Goal: Task Accomplishment & Management: Complete application form

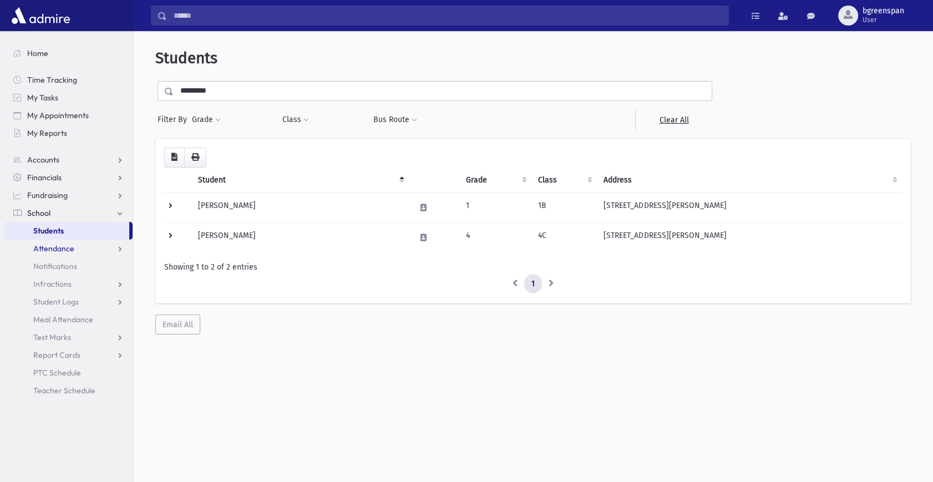
click at [73, 249] on link "Attendance" at bounding box center [68, 249] width 128 height 18
click at [64, 265] on link "Entry" at bounding box center [68, 266] width 128 height 18
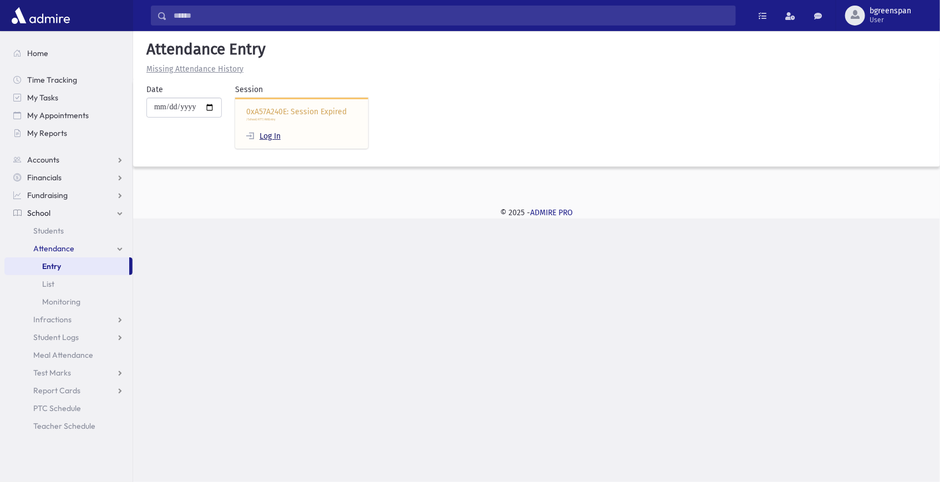
click at [279, 136] on link "Log In" at bounding box center [263, 135] width 34 height 9
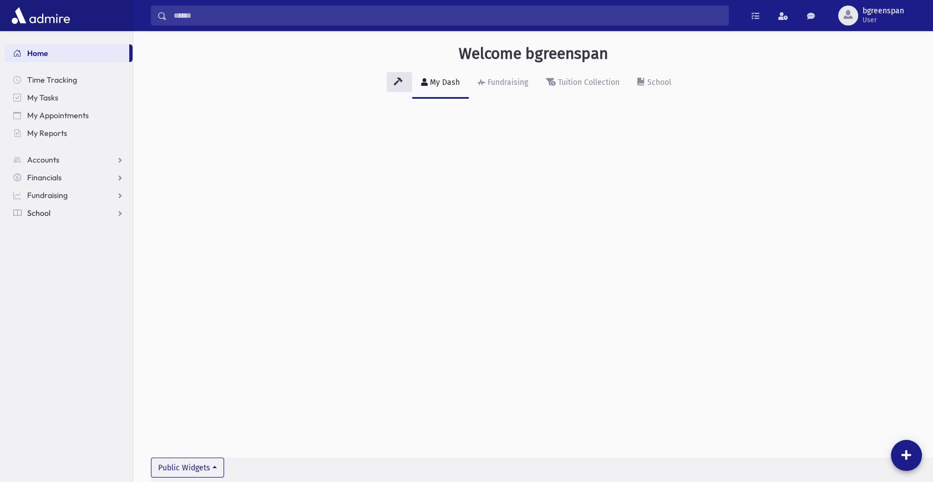
click at [58, 214] on link "School" at bounding box center [68, 213] width 128 height 18
click at [56, 240] on link "Attendance" at bounding box center [68, 249] width 128 height 18
click at [53, 270] on span "Entry" at bounding box center [51, 266] width 19 height 10
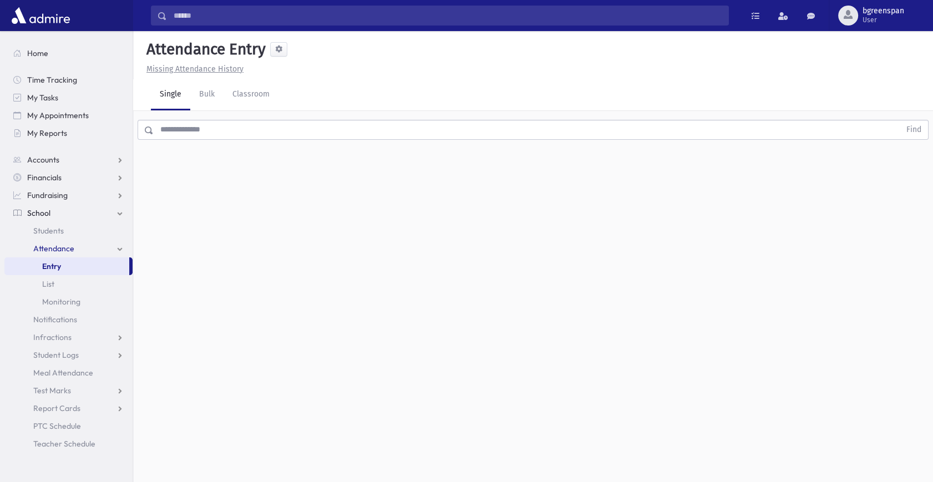
click at [207, 133] on input "text" at bounding box center [527, 130] width 746 height 20
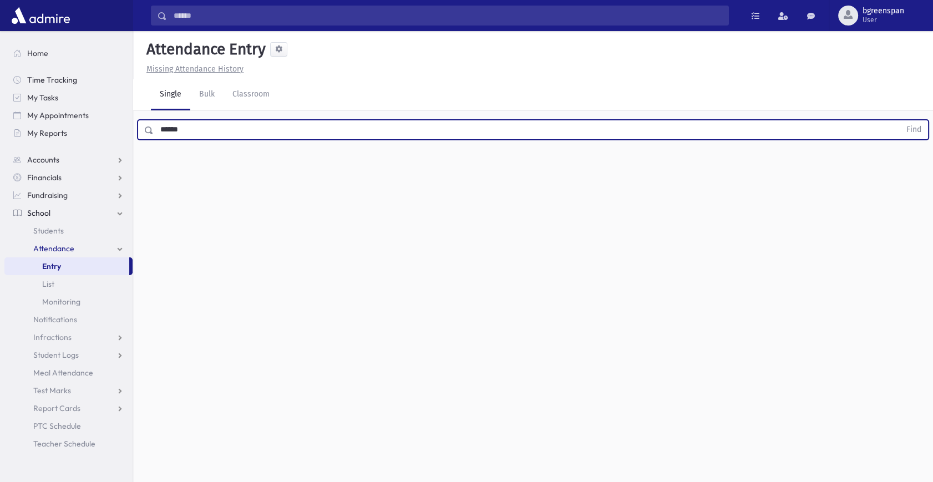
click at [900, 120] on button "Find" at bounding box center [914, 129] width 28 height 19
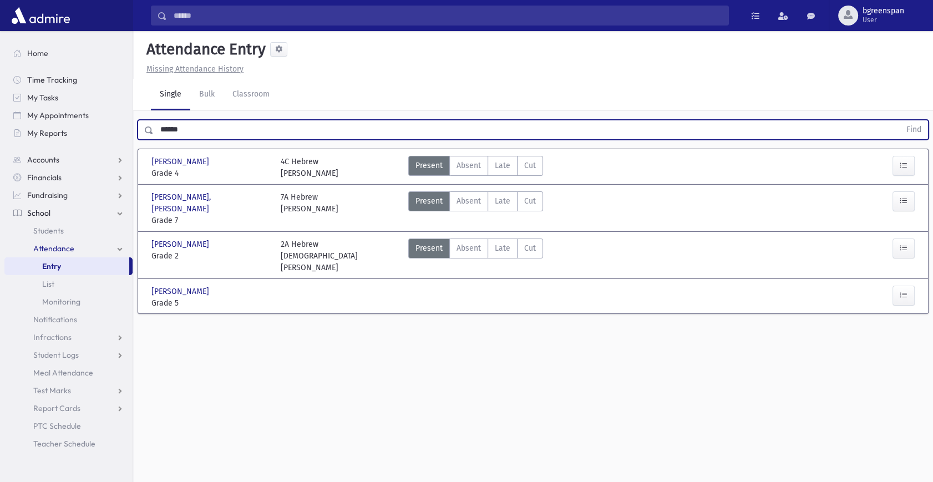
drag, startPoint x: 202, startPoint y: 130, endPoint x: 196, endPoint y: 130, distance: 6.7
click at [196, 130] on input "******" at bounding box center [527, 130] width 746 height 20
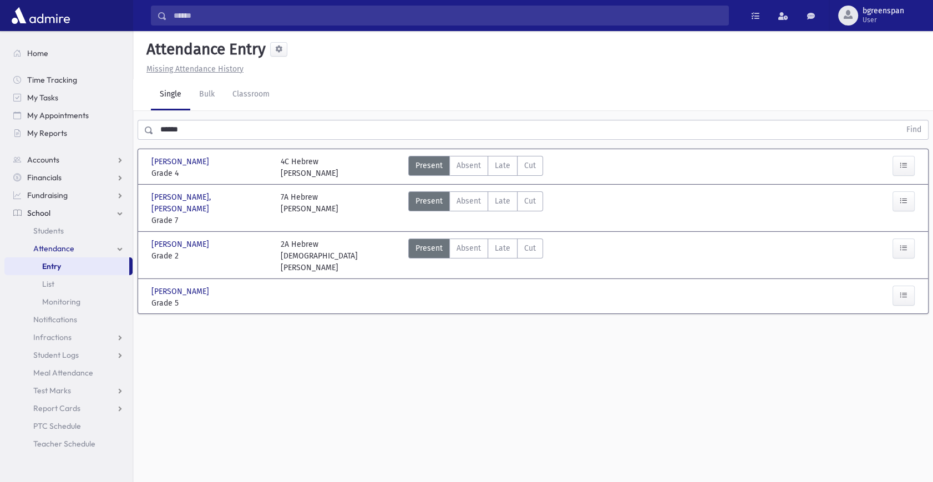
click at [338, 365] on div "Attendance Entry Missing Attendance History Single Bulk Classroom ****** Find N…" at bounding box center [533, 256] width 800 height 451
click at [500, 199] on span "Late" at bounding box center [503, 201] width 16 height 12
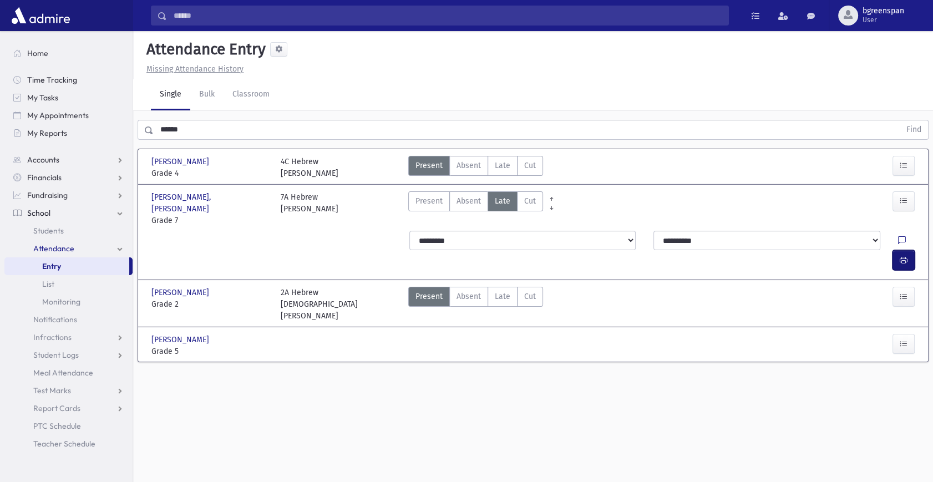
click at [900, 256] on icon "button" at bounding box center [904, 260] width 8 height 9
click at [906, 256] on icon "button" at bounding box center [904, 260] width 8 height 9
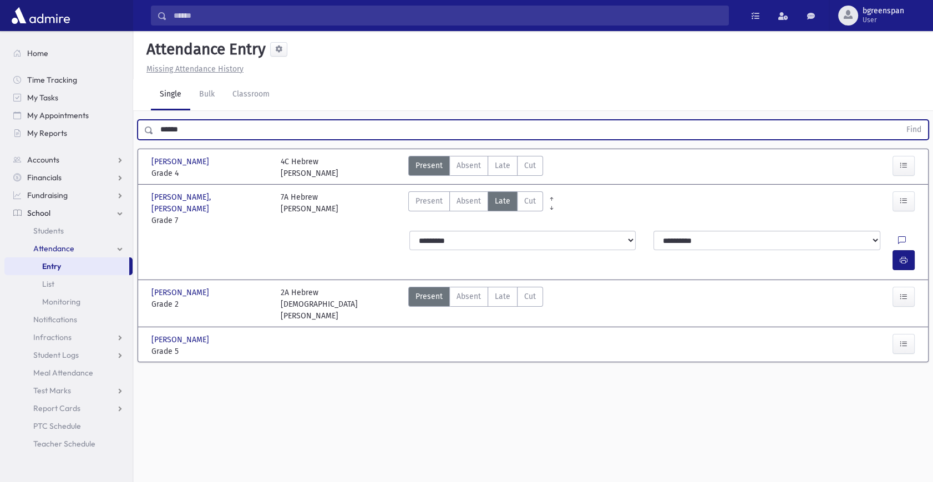
drag, startPoint x: 192, startPoint y: 133, endPoint x: 146, endPoint y: 130, distance: 46.1
click at [146, 130] on div "****** Find" at bounding box center [533, 130] width 791 height 20
click at [900, 120] on button "Find" at bounding box center [914, 129] width 28 height 19
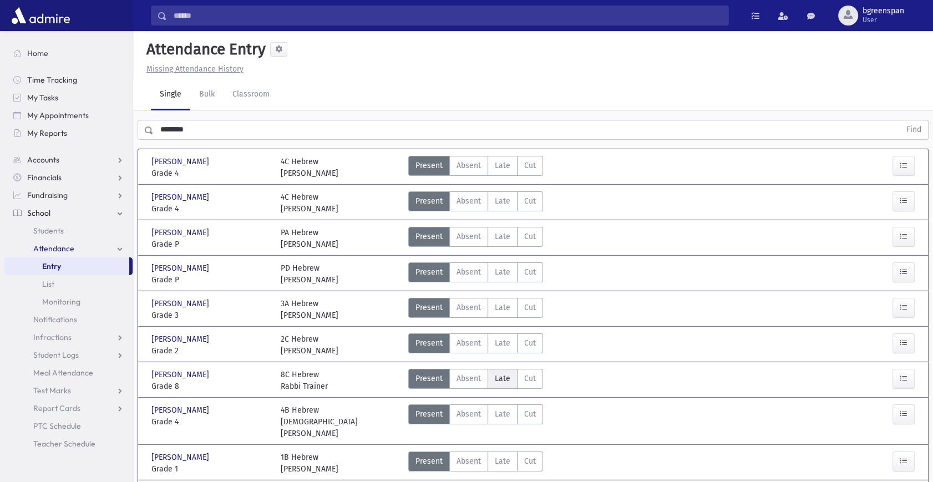
click at [500, 378] on span "Late" at bounding box center [503, 379] width 16 height 12
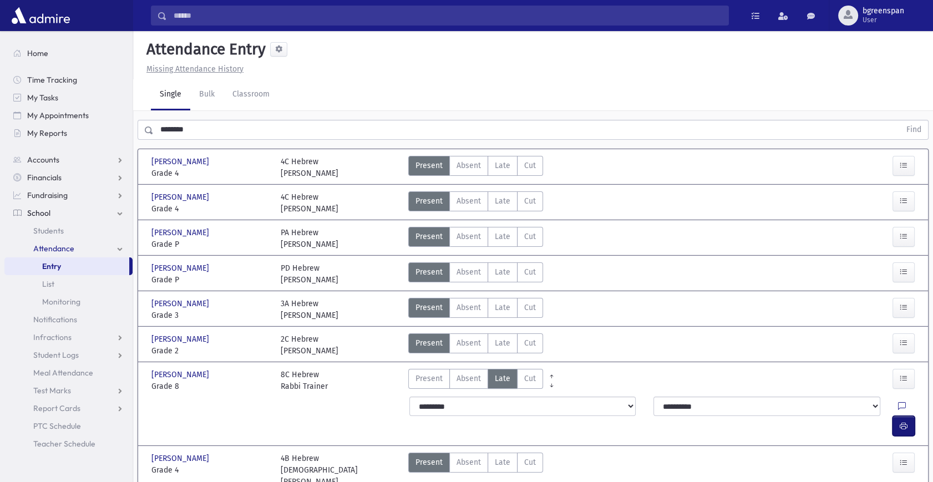
click at [896, 416] on button "button" at bounding box center [903, 426] width 22 height 20
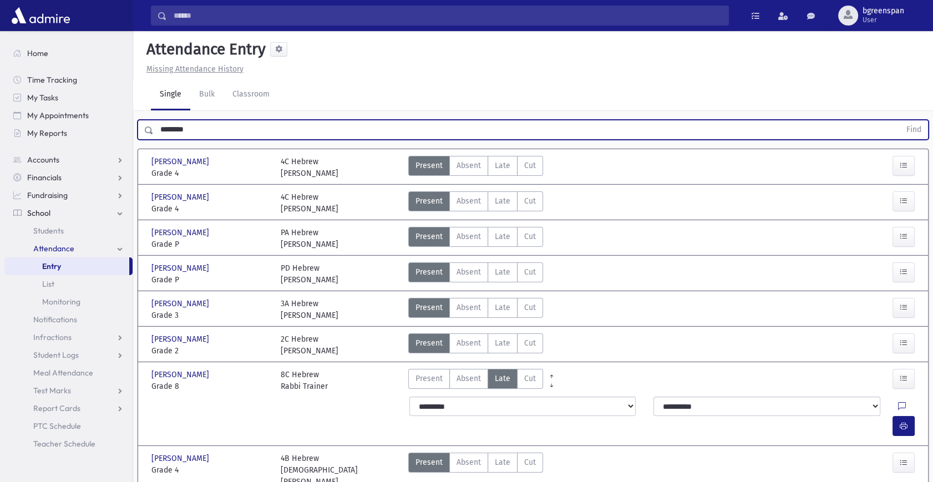
drag, startPoint x: 184, startPoint y: 129, endPoint x: 135, endPoint y: 128, distance: 48.8
click at [132, 129] on div "Search Results All Accounts" at bounding box center [466, 343] width 933 height 687
click at [900, 120] on button "Find" at bounding box center [914, 129] width 28 height 19
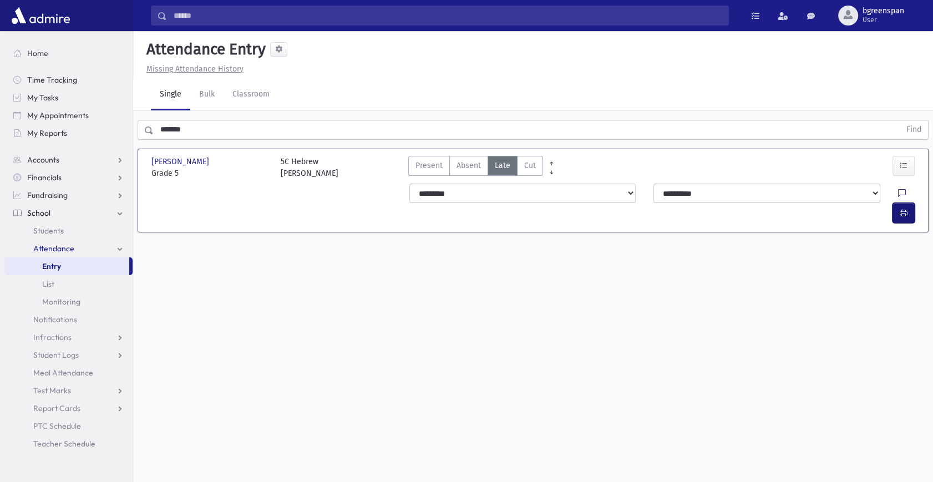
click at [905, 209] on icon "button" at bounding box center [904, 213] width 8 height 9
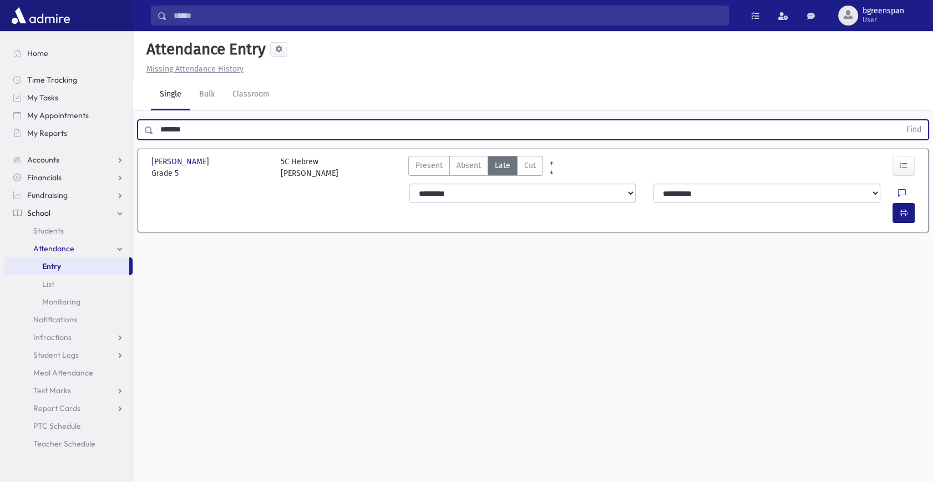
drag, startPoint x: 197, startPoint y: 131, endPoint x: 154, endPoint y: 127, distance: 43.4
click at [154, 127] on input "*******" at bounding box center [527, 130] width 746 height 20
click at [900, 120] on button "Find" at bounding box center [914, 129] width 28 height 19
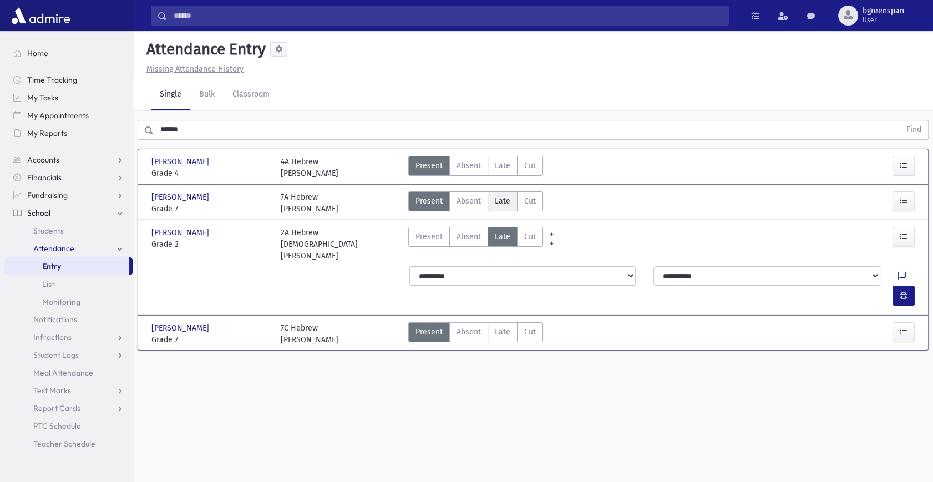
click at [507, 199] on span "Late" at bounding box center [503, 201] width 16 height 12
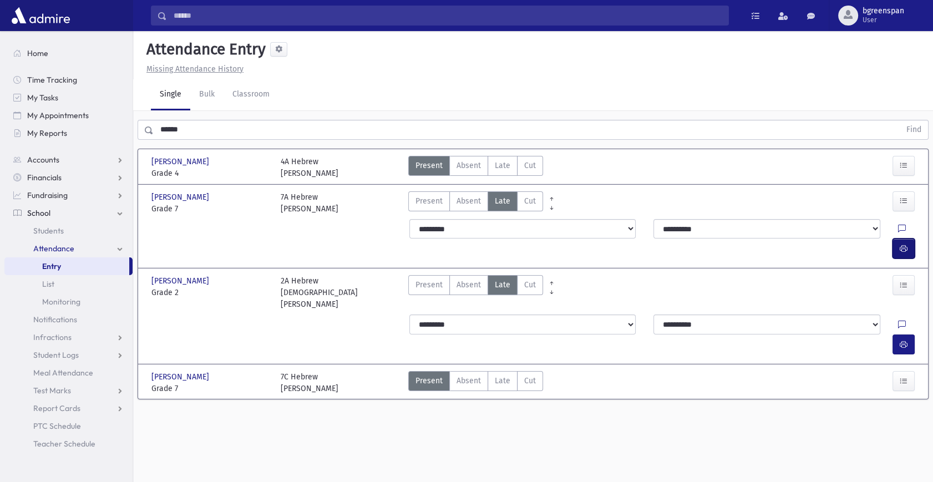
click at [908, 238] on button "button" at bounding box center [903, 248] width 22 height 20
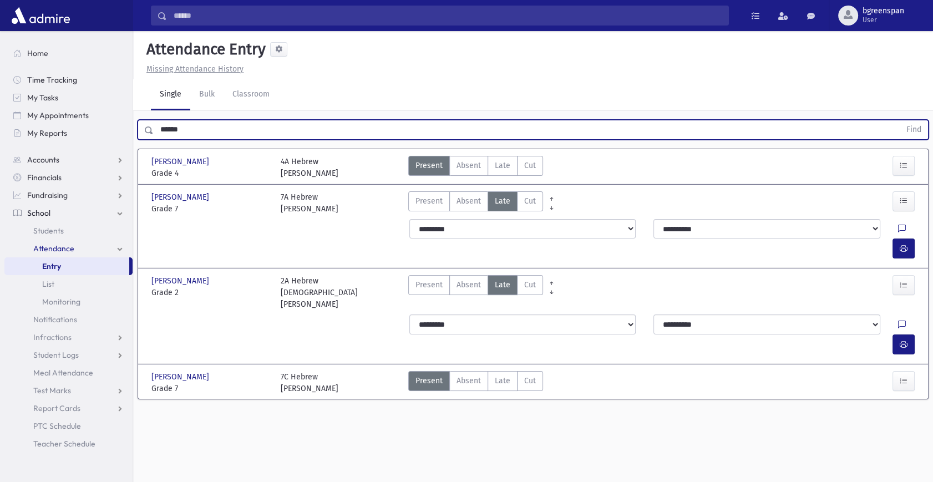
drag, startPoint x: 204, startPoint y: 126, endPoint x: 133, endPoint y: 129, distance: 71.1
click at [133, 129] on div "****** Find" at bounding box center [533, 127] width 800 height 33
click at [900, 120] on button "Find" at bounding box center [914, 129] width 28 height 19
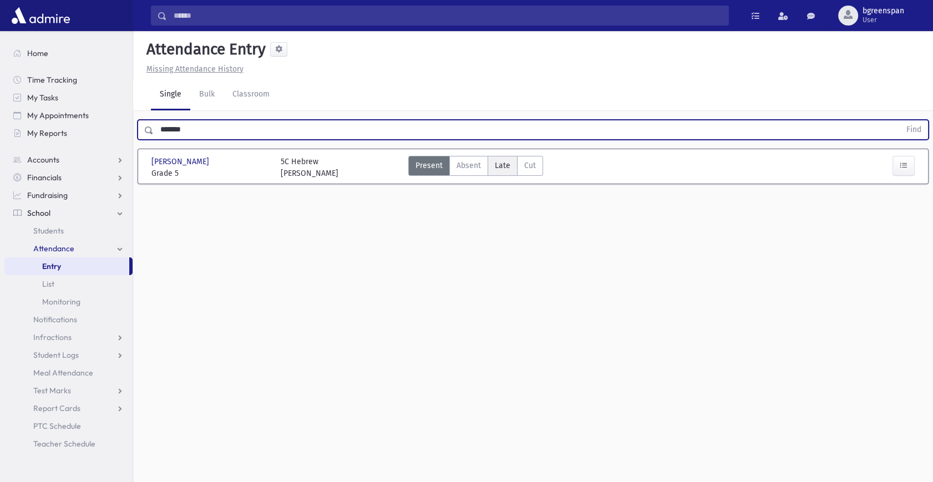
click at [495, 167] on span "Late" at bounding box center [503, 166] width 16 height 12
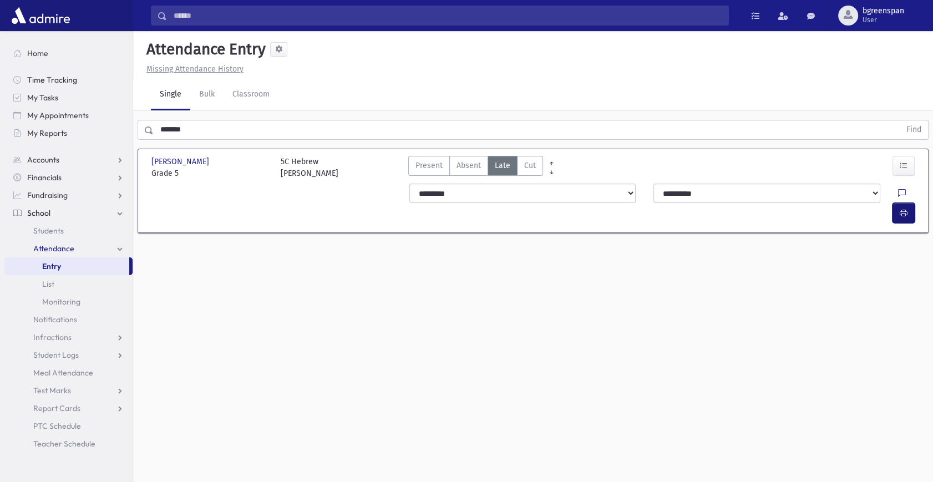
click at [898, 203] on button "button" at bounding box center [903, 213] width 22 height 20
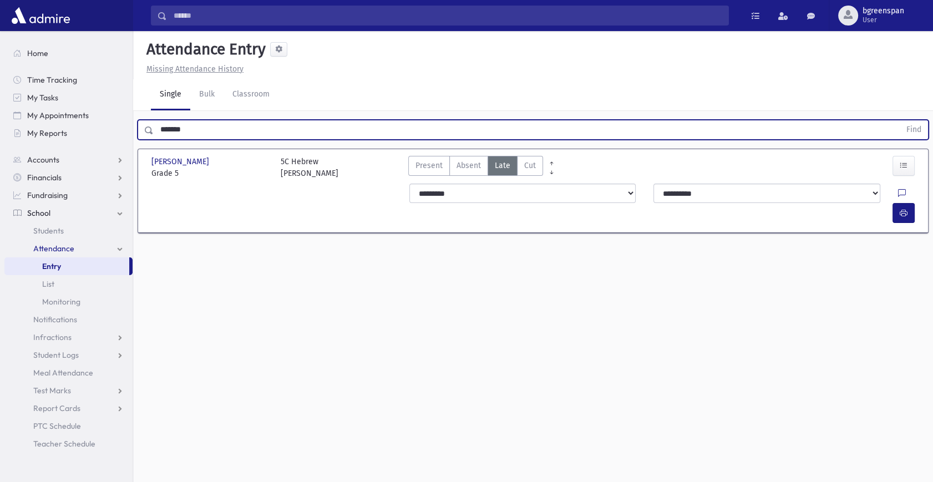
drag, startPoint x: 204, startPoint y: 139, endPoint x: 151, endPoint y: 128, distance: 53.8
click at [149, 136] on div "******* Find" at bounding box center [533, 130] width 791 height 20
click at [900, 120] on button "Find" at bounding box center [914, 129] width 28 height 19
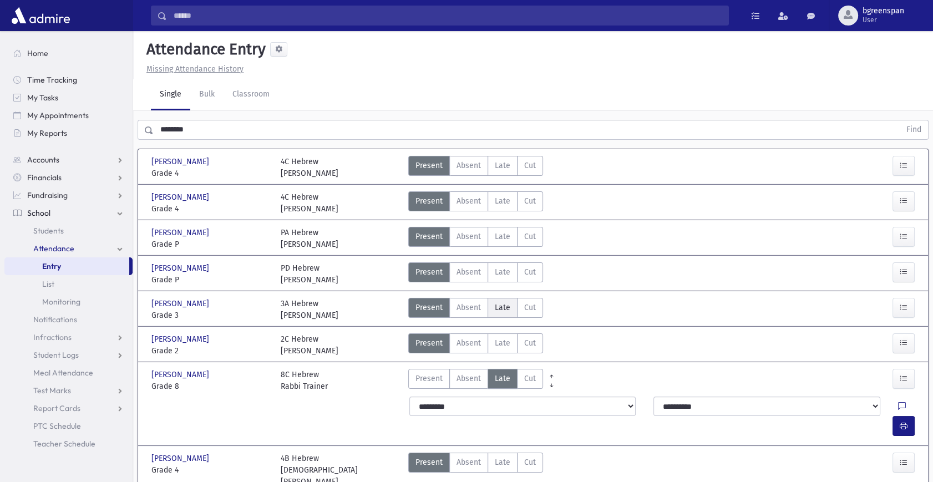
click at [496, 299] on label "Late Late" at bounding box center [502, 308] width 30 height 20
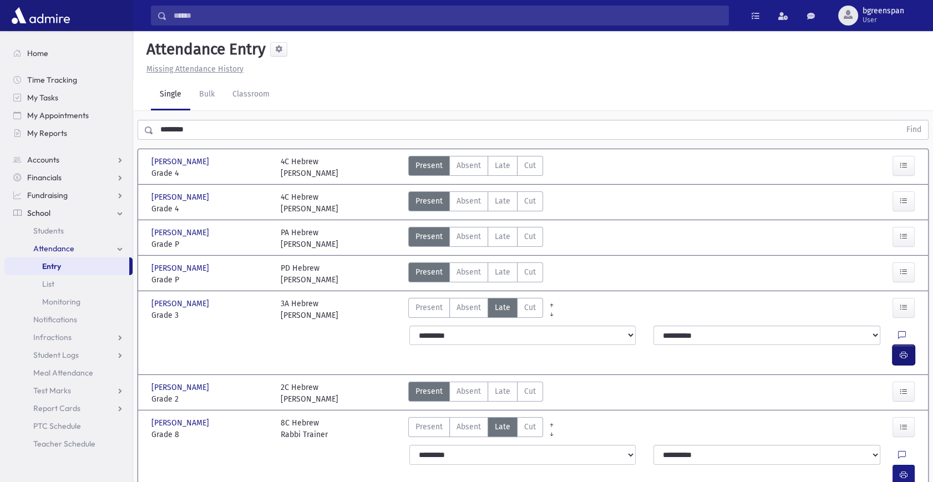
click at [902, 345] on button "button" at bounding box center [903, 355] width 22 height 20
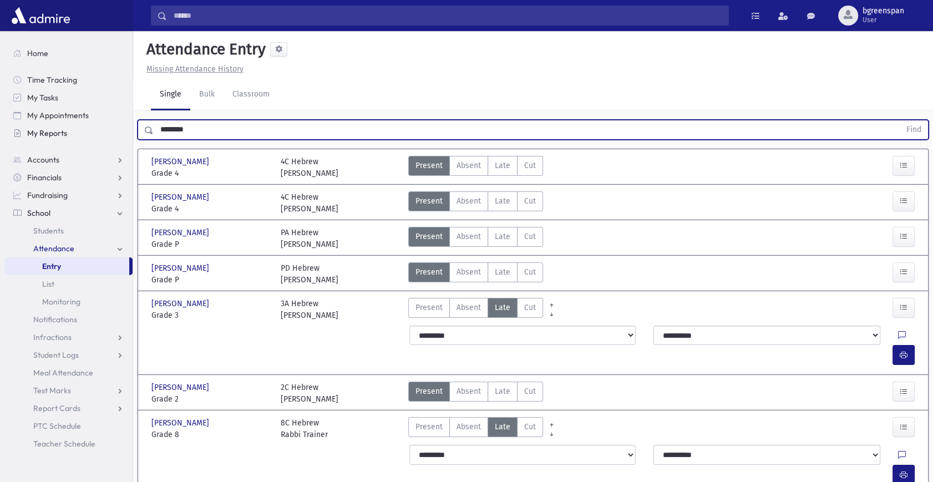
drag, startPoint x: 214, startPoint y: 123, endPoint x: 106, endPoint y: 133, distance: 108.1
click at [109, 132] on div "Search Results All Accounts" at bounding box center [466, 367] width 933 height 735
click at [900, 120] on button "Find" at bounding box center [914, 129] width 28 height 19
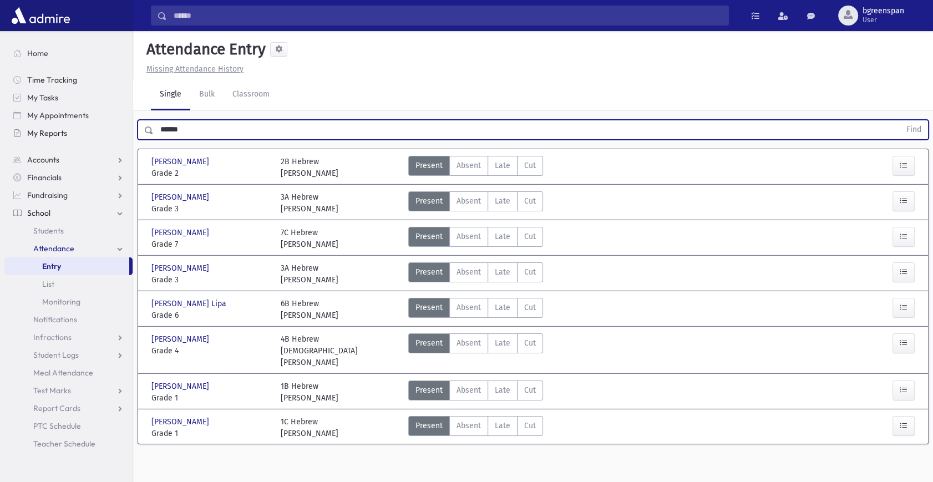
drag, startPoint x: 231, startPoint y: 129, endPoint x: 121, endPoint y: 131, distance: 110.4
click at [121, 131] on div "Search Results All Accounts" at bounding box center [466, 253] width 933 height 507
click at [900, 120] on button "Find" at bounding box center [914, 129] width 28 height 19
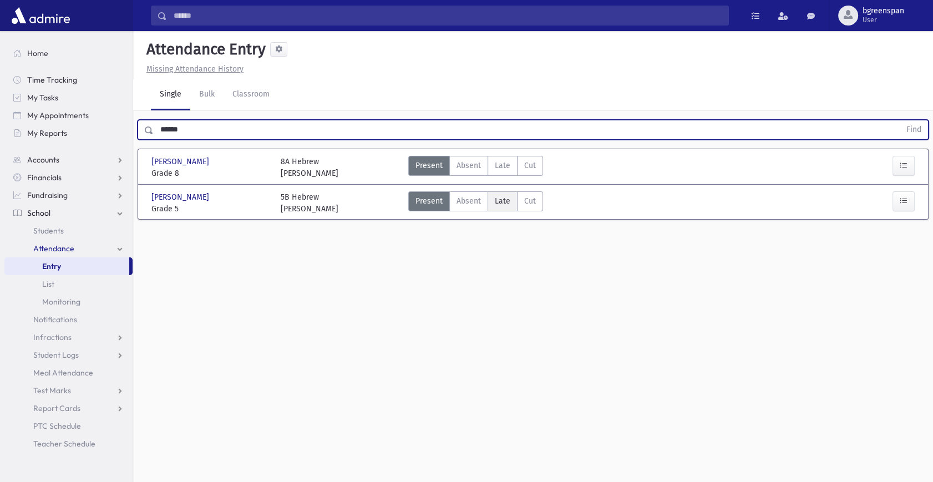
click at [506, 204] on span "Late" at bounding box center [503, 201] width 16 height 12
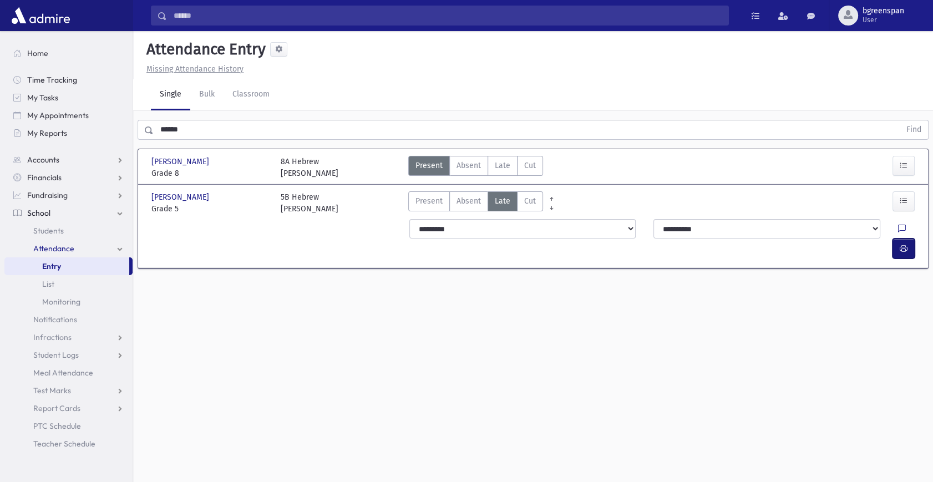
click at [908, 238] on button "button" at bounding box center [903, 248] width 22 height 20
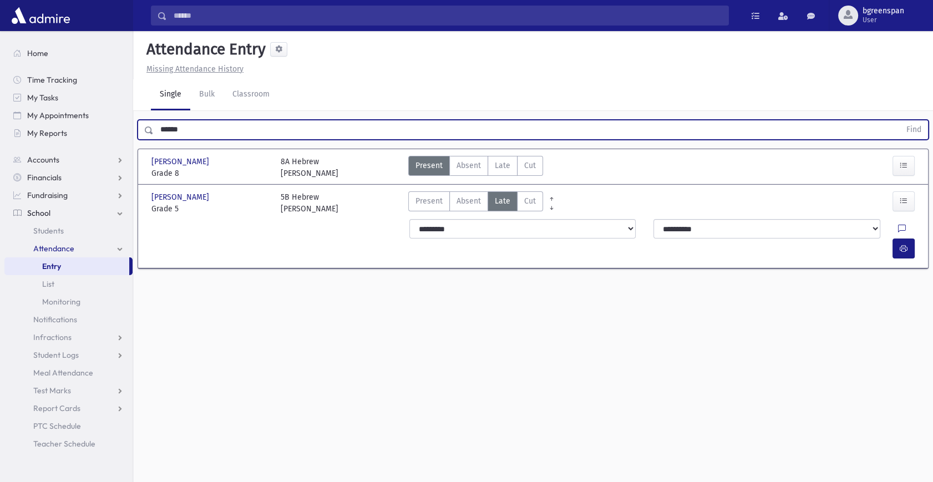
drag, startPoint x: 196, startPoint y: 127, endPoint x: 161, endPoint y: 132, distance: 34.7
click at [161, 132] on input "******" at bounding box center [527, 130] width 746 height 20
click at [900, 120] on button "Find" at bounding box center [914, 129] width 28 height 19
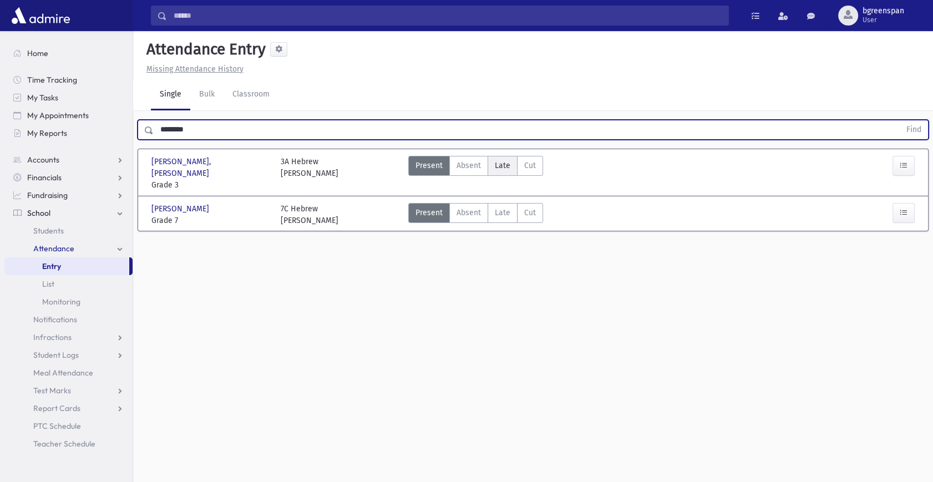
click at [508, 160] on span "Late" at bounding box center [503, 166] width 16 height 12
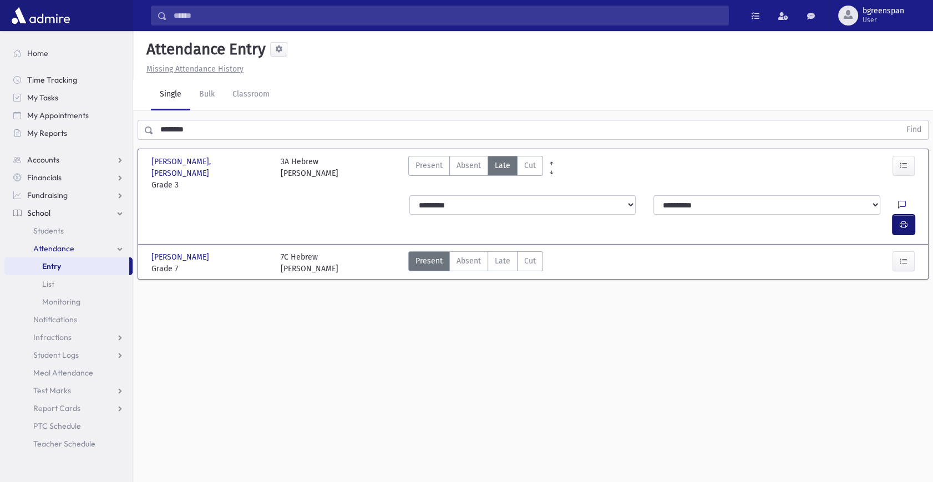
click at [897, 215] on button "button" at bounding box center [903, 225] width 22 height 20
click at [503, 255] on span "Late" at bounding box center [503, 261] width 16 height 12
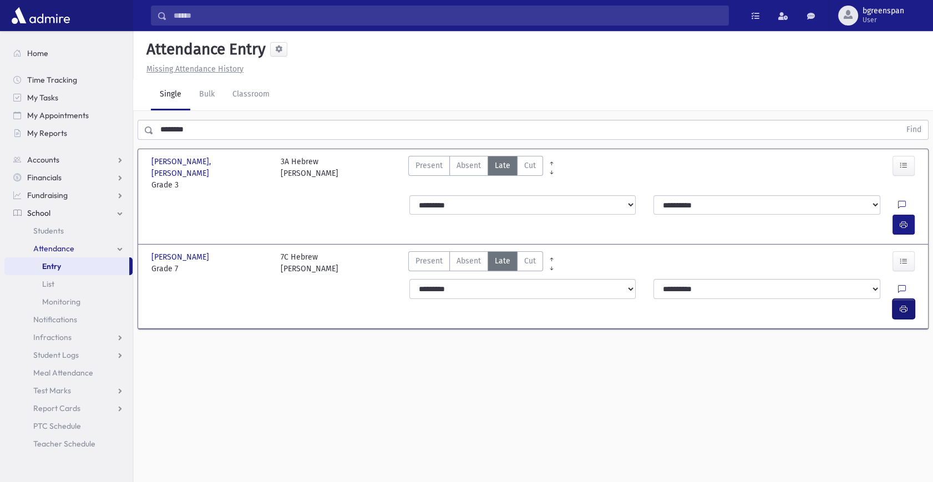
click at [897, 299] on button "button" at bounding box center [903, 309] width 22 height 20
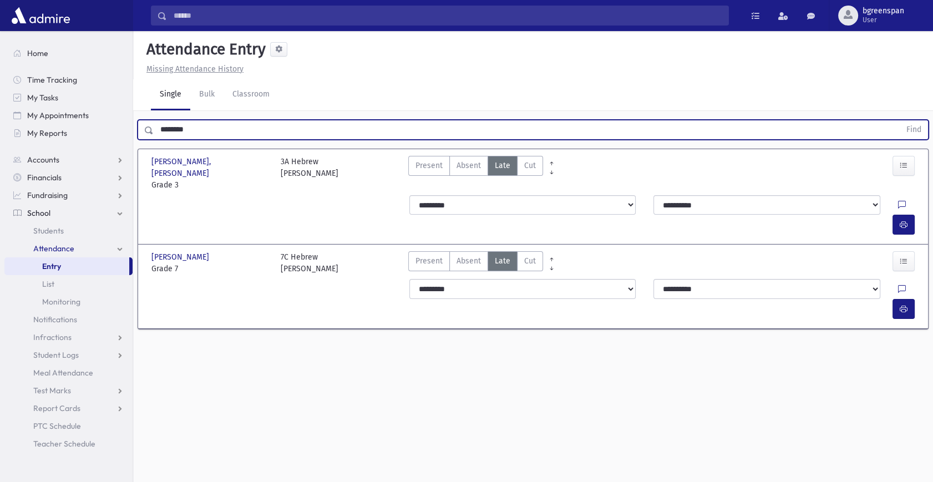
click at [153, 127] on div "******** Find" at bounding box center [533, 130] width 791 height 20
click at [900, 120] on button "Find" at bounding box center [914, 129] width 28 height 19
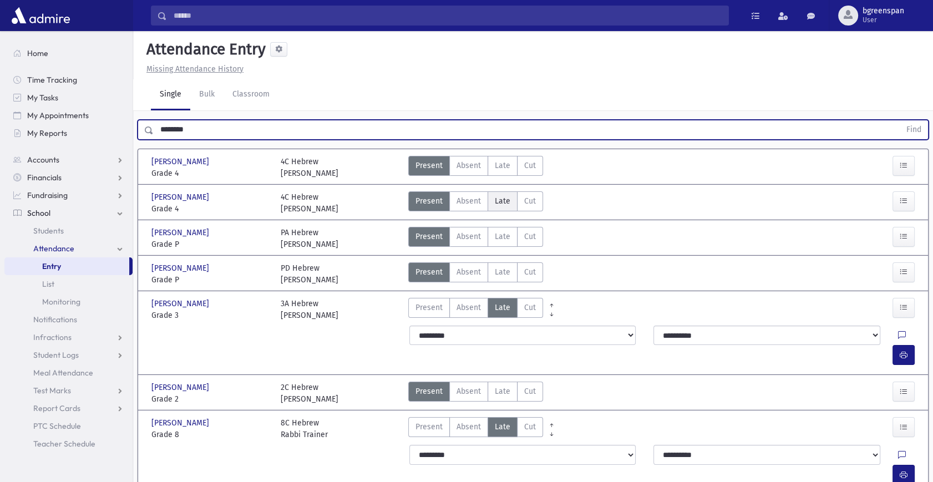
click at [495, 201] on span "Late" at bounding box center [503, 201] width 16 height 12
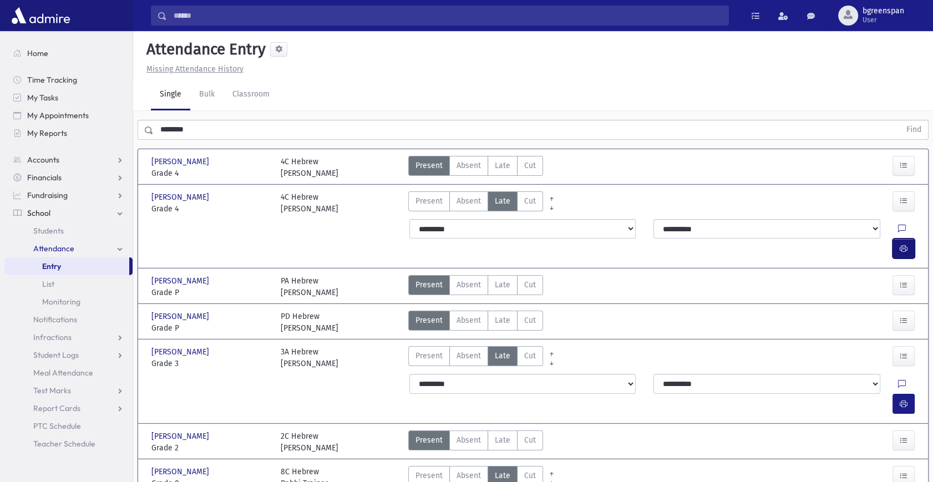
click at [896, 238] on button "button" at bounding box center [903, 248] width 22 height 20
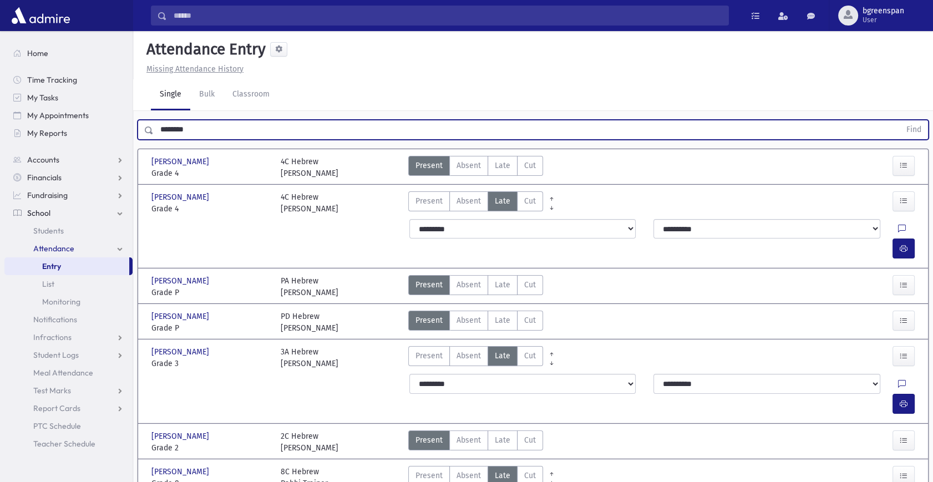
drag, startPoint x: 201, startPoint y: 129, endPoint x: 153, endPoint y: 128, distance: 48.3
click at [153, 128] on div "******** Find" at bounding box center [533, 130] width 791 height 20
click at [900, 120] on button "Find" at bounding box center [914, 129] width 28 height 19
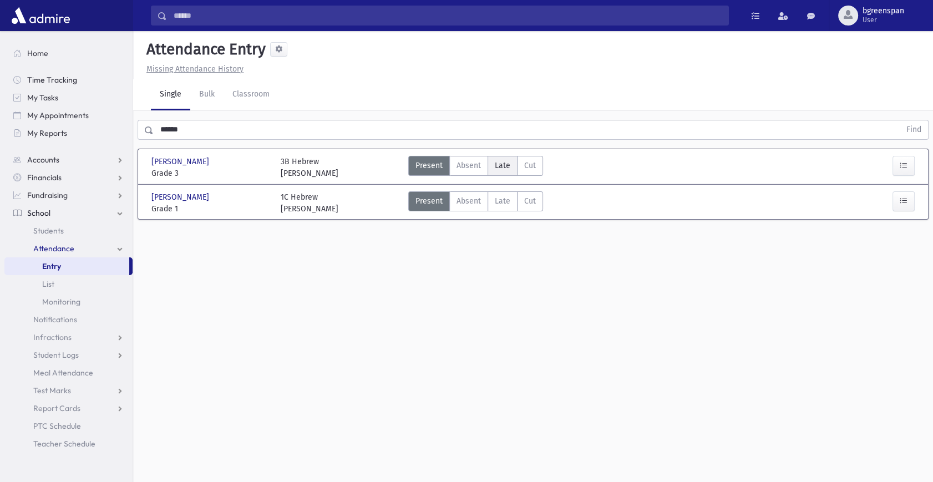
click at [505, 164] on span "Late" at bounding box center [503, 166] width 16 height 12
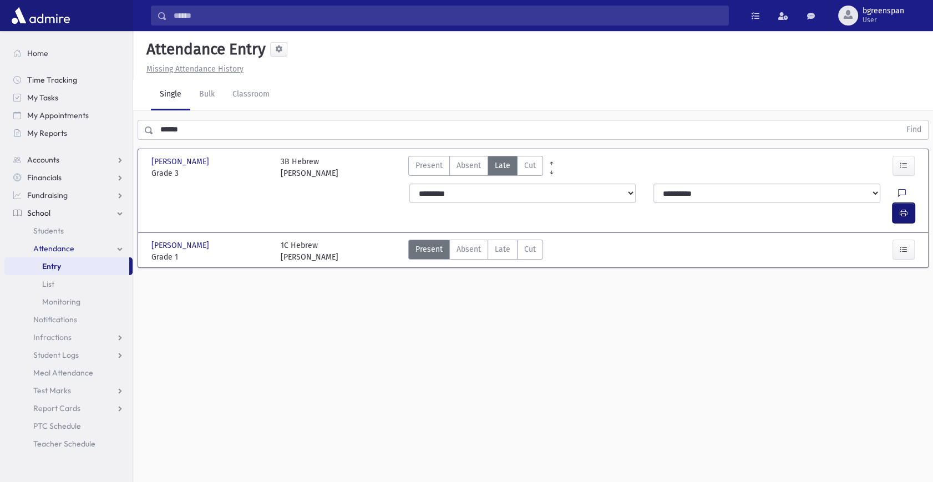
click at [898, 203] on button "button" at bounding box center [903, 213] width 22 height 20
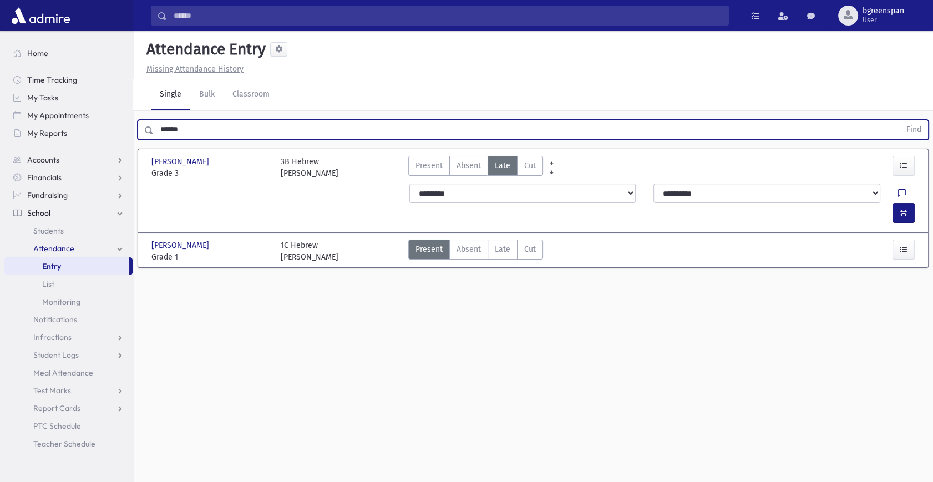
drag, startPoint x: 199, startPoint y: 132, endPoint x: 150, endPoint y: 128, distance: 49.0
click at [150, 128] on div "****** Find" at bounding box center [533, 130] width 791 height 20
click at [900, 120] on button "Find" at bounding box center [914, 129] width 28 height 19
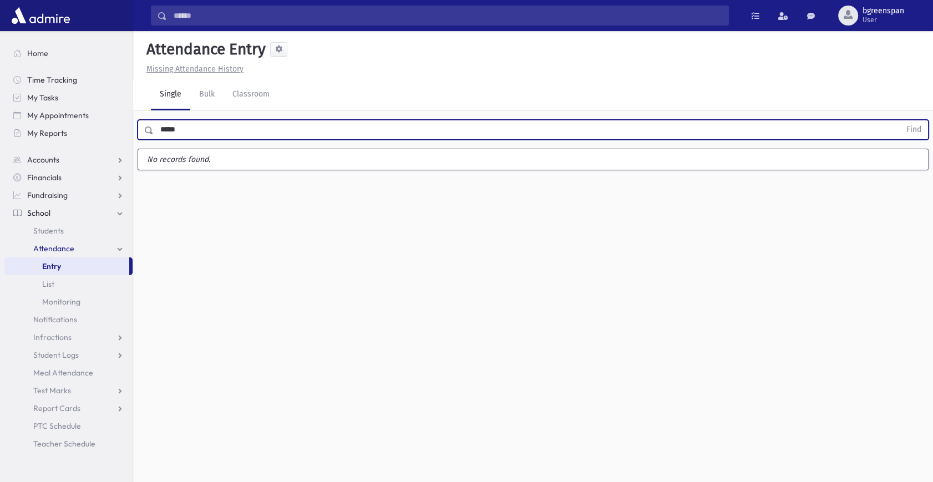
click at [900, 120] on button "Find" at bounding box center [914, 129] width 28 height 19
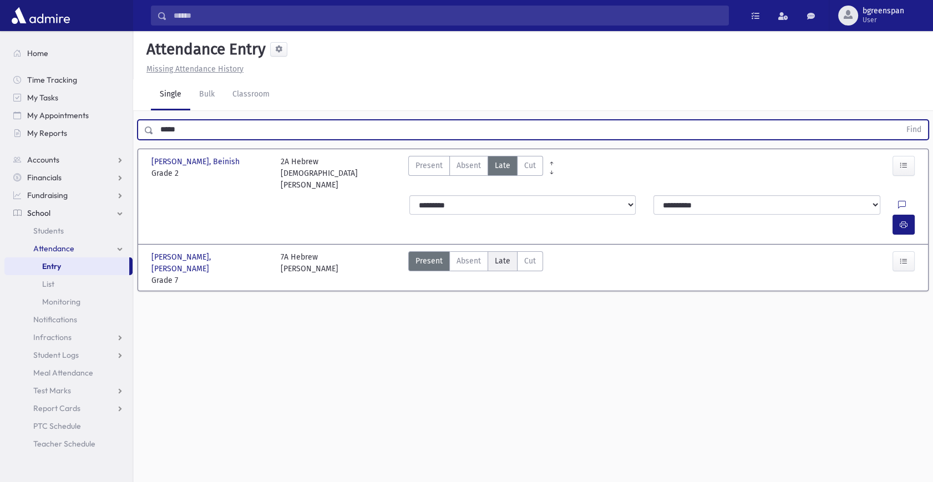
click at [492, 251] on label "Late Late" at bounding box center [502, 261] width 30 height 20
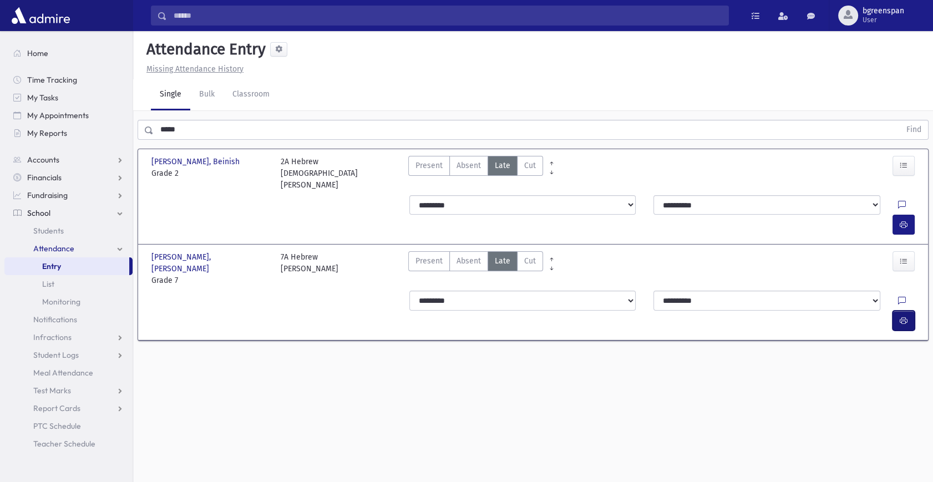
click at [900, 316] on icon "button" at bounding box center [904, 320] width 8 height 9
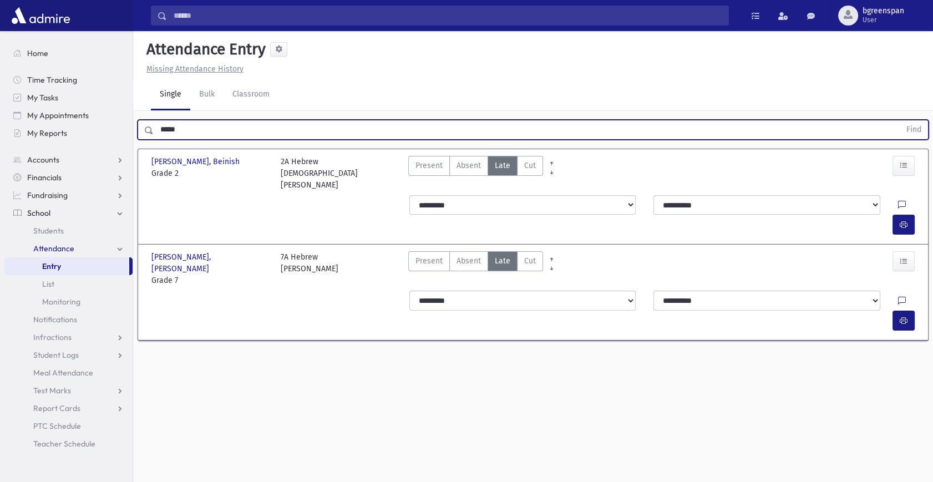
drag, startPoint x: 194, startPoint y: 124, endPoint x: 156, endPoint y: 117, distance: 37.9
click at [143, 123] on div "***** Find" at bounding box center [533, 130] width 791 height 20
click at [900, 120] on button "Find" at bounding box center [914, 129] width 28 height 19
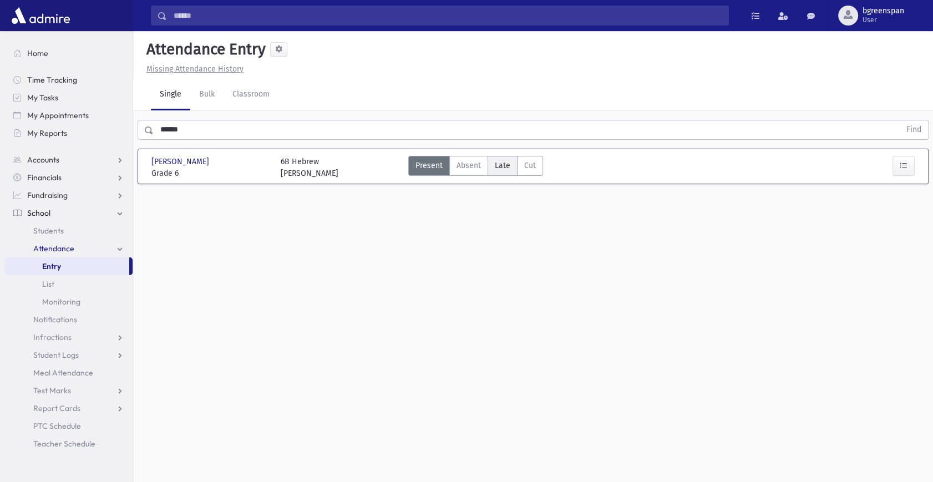
click at [500, 161] on span "Late" at bounding box center [503, 166] width 16 height 12
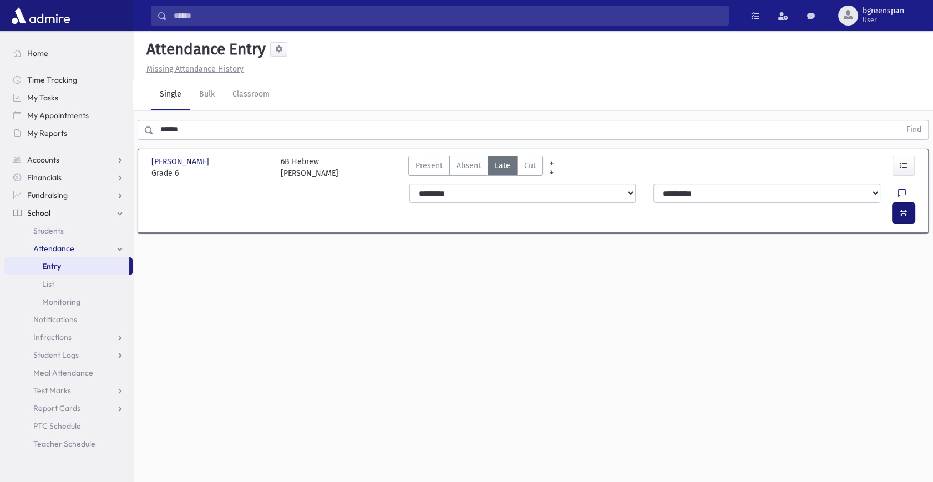
click at [912, 203] on button "button" at bounding box center [903, 213] width 22 height 20
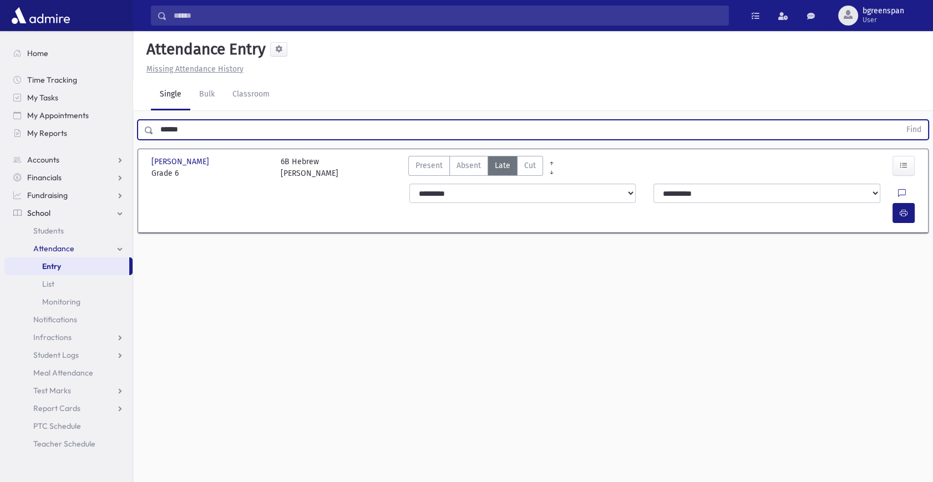
drag, startPoint x: 195, startPoint y: 126, endPoint x: 145, endPoint y: 136, distance: 51.6
click at [145, 136] on div "****** Find" at bounding box center [533, 130] width 791 height 20
click at [900, 120] on button "Find" at bounding box center [914, 129] width 28 height 19
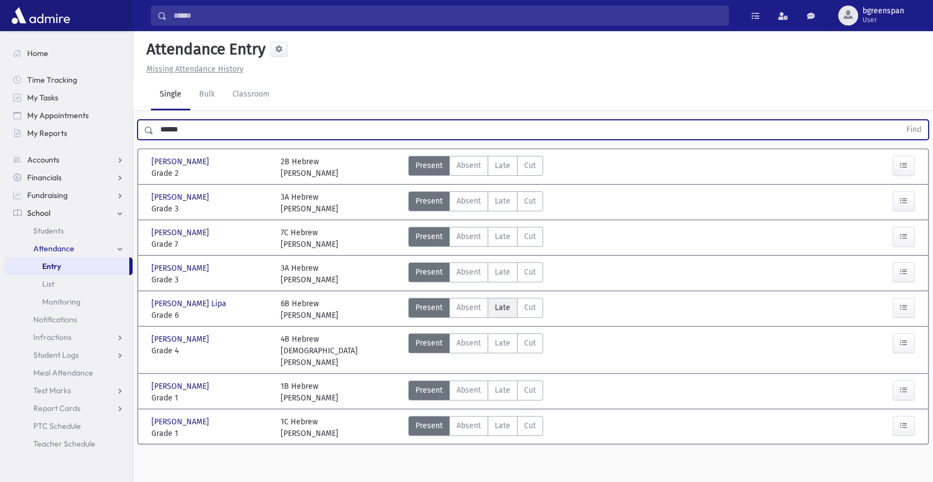
click at [499, 310] on span "Late" at bounding box center [503, 308] width 16 height 12
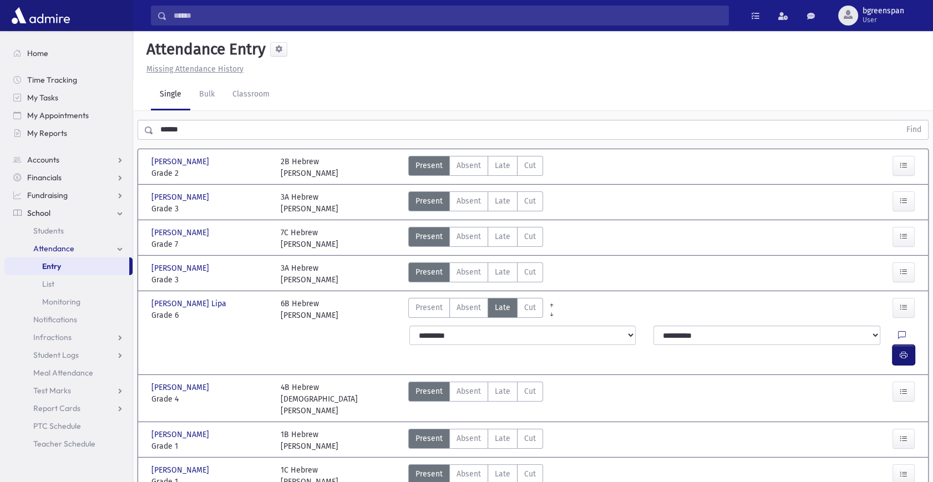
click at [905, 351] on icon "button" at bounding box center [904, 355] width 8 height 9
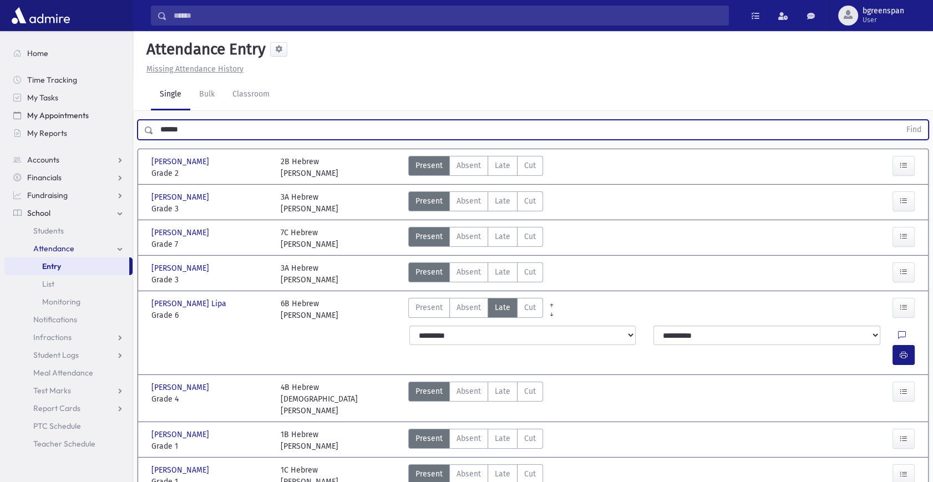
drag, startPoint x: 273, startPoint y: 135, endPoint x: 89, endPoint y: 119, distance: 185.4
click at [89, 119] on div "Search Results All Accounts" at bounding box center [466, 266] width 933 height 533
type input "*"
click at [900, 120] on button "Find" at bounding box center [914, 129] width 28 height 19
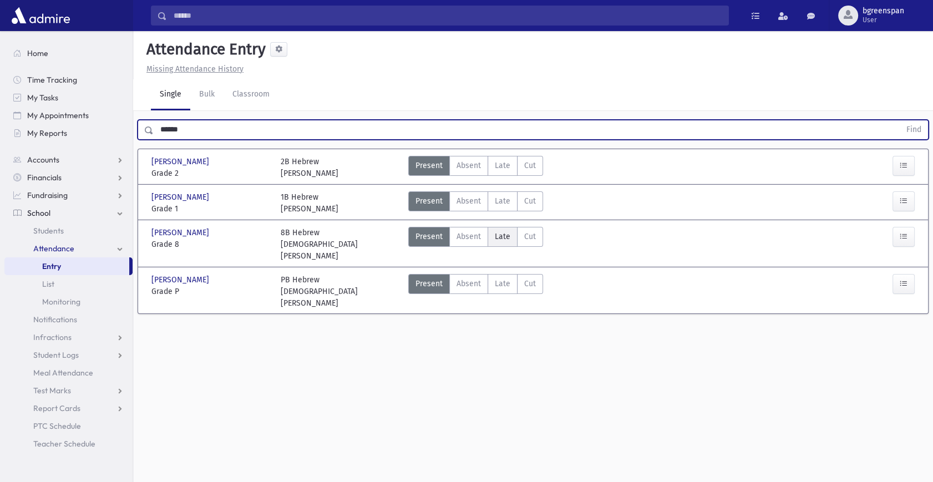
click at [506, 236] on span "Late" at bounding box center [503, 237] width 16 height 12
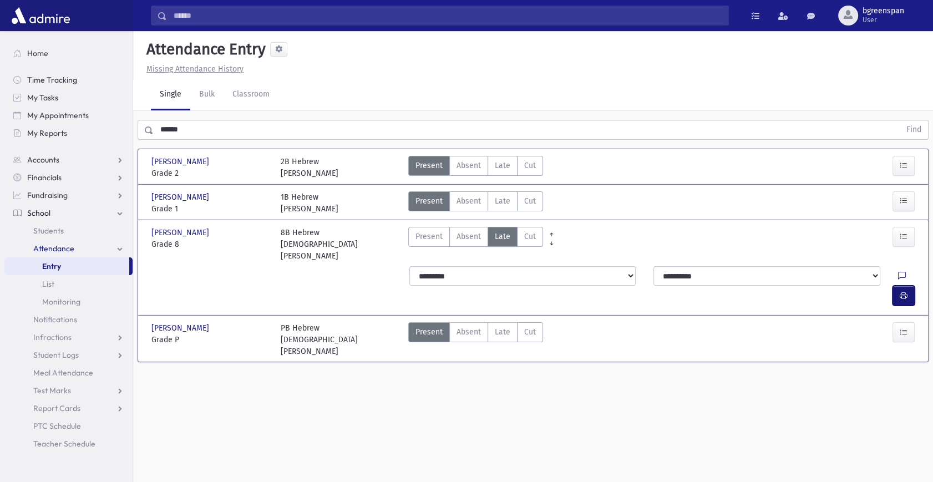
click at [902, 291] on icon "button" at bounding box center [904, 295] width 8 height 9
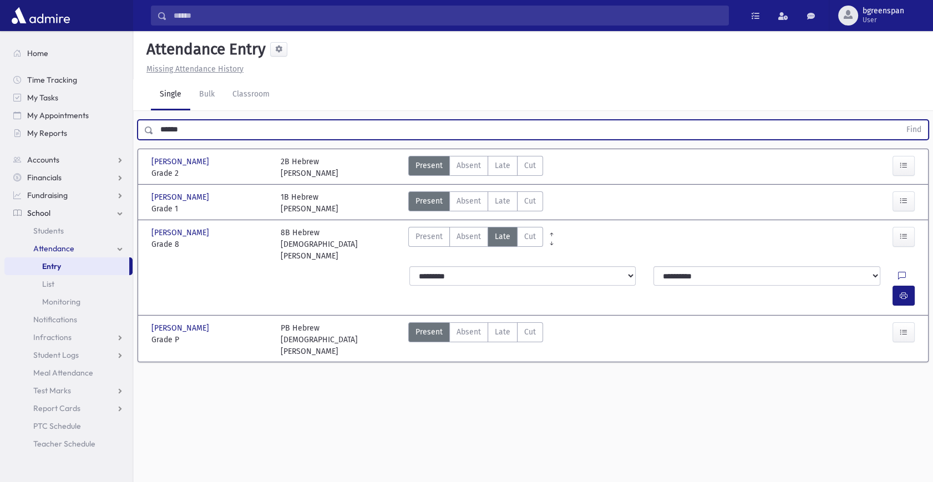
click at [216, 136] on input "******" at bounding box center [527, 130] width 746 height 20
click at [211, 133] on input "******" at bounding box center [527, 130] width 746 height 20
type input "*******"
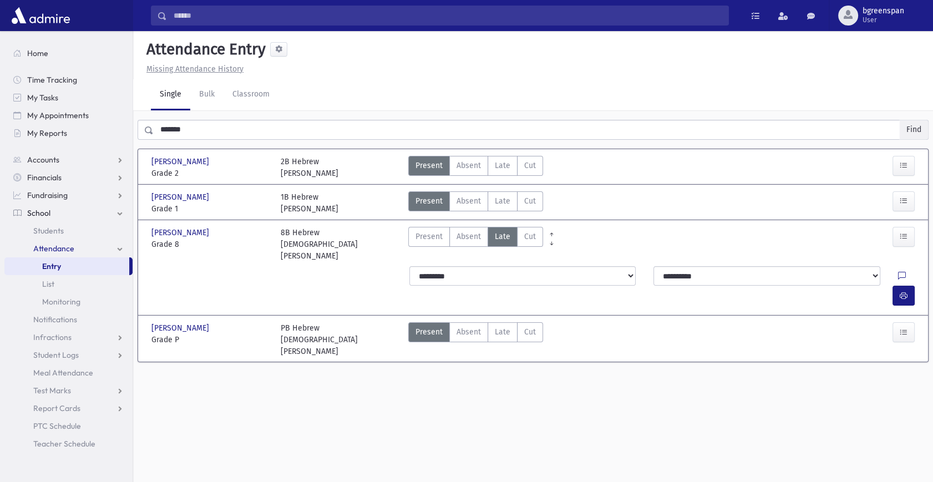
click at [911, 130] on button "Find" at bounding box center [914, 129] width 28 height 19
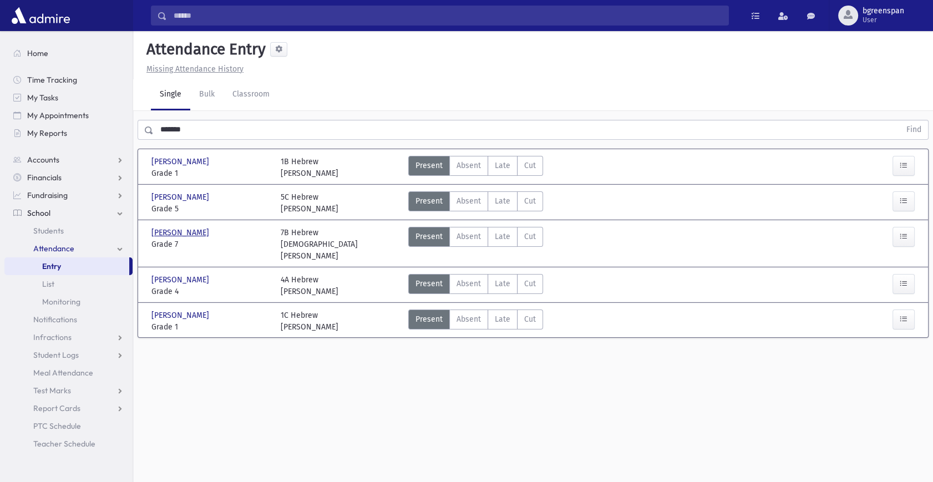
click at [202, 232] on span "Loketch, Dovid Yeshaya" at bounding box center [181, 233] width 60 height 12
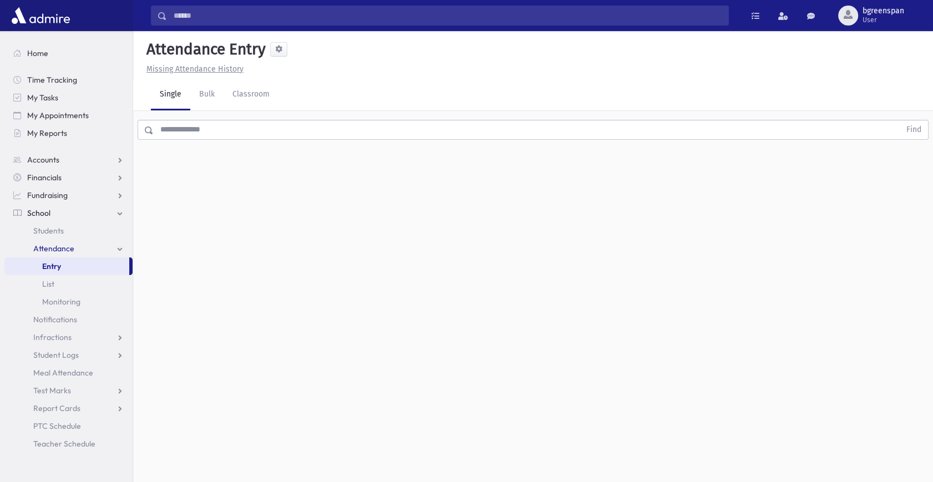
click at [183, 129] on input "text" at bounding box center [527, 130] width 746 height 20
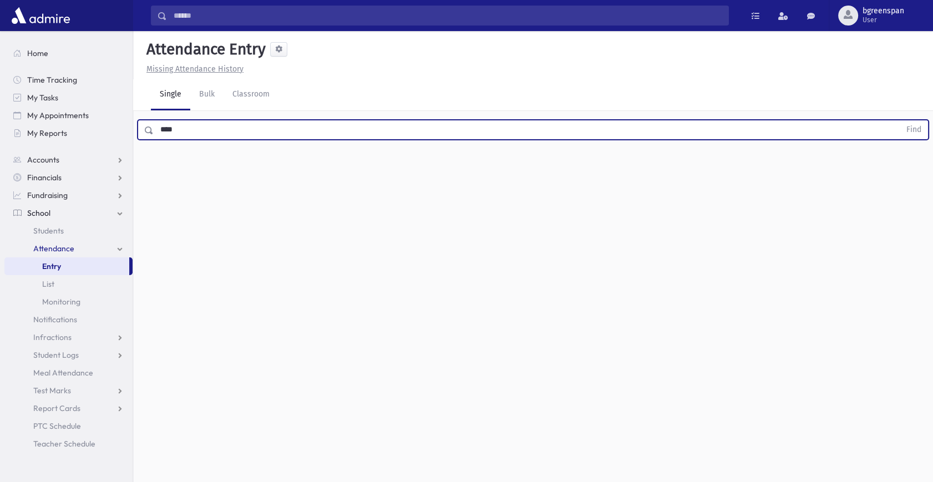
type input "****"
click at [900, 120] on button "Find" at bounding box center [914, 129] width 28 height 19
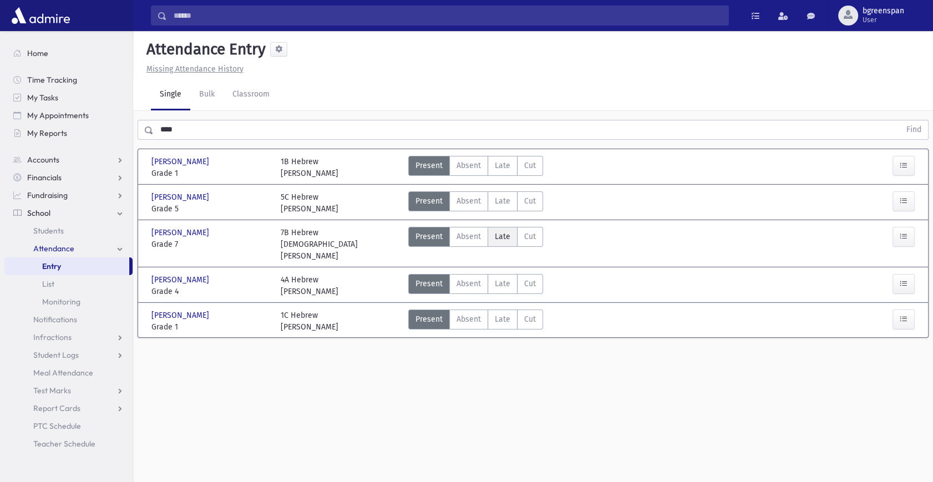
click at [495, 238] on span "Late" at bounding box center [503, 237] width 16 height 12
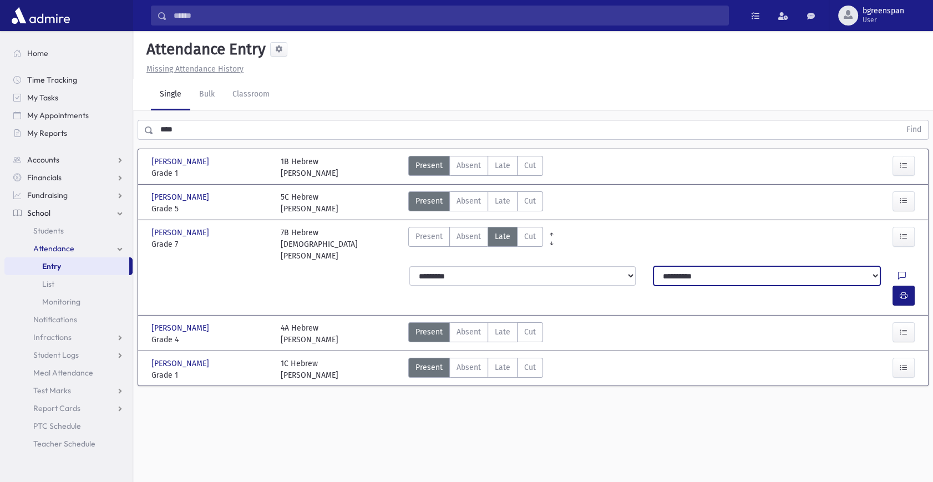
click at [817, 266] on select "**********" at bounding box center [766, 276] width 227 height 20
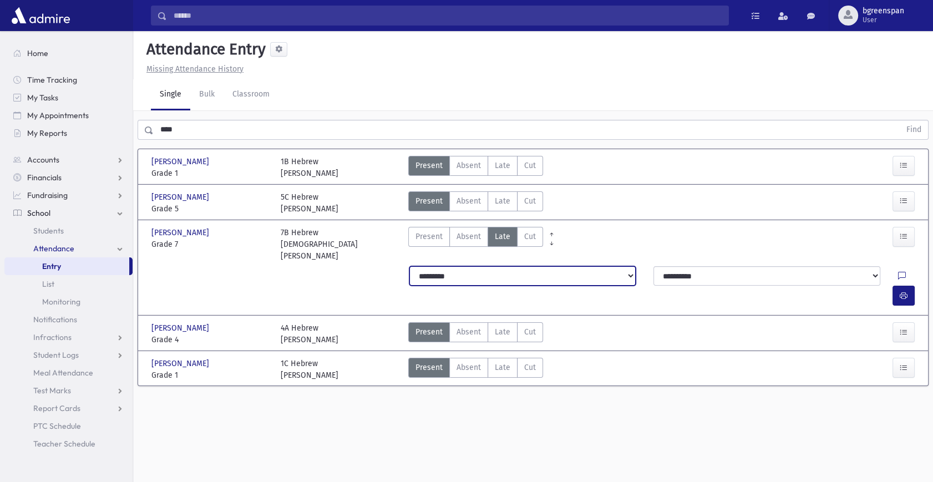
click at [548, 266] on select "**********" at bounding box center [522, 276] width 227 height 20
click at [409, 266] on select "**********" at bounding box center [522, 276] width 227 height 20
click at [898, 272] on icon at bounding box center [902, 276] width 8 height 9
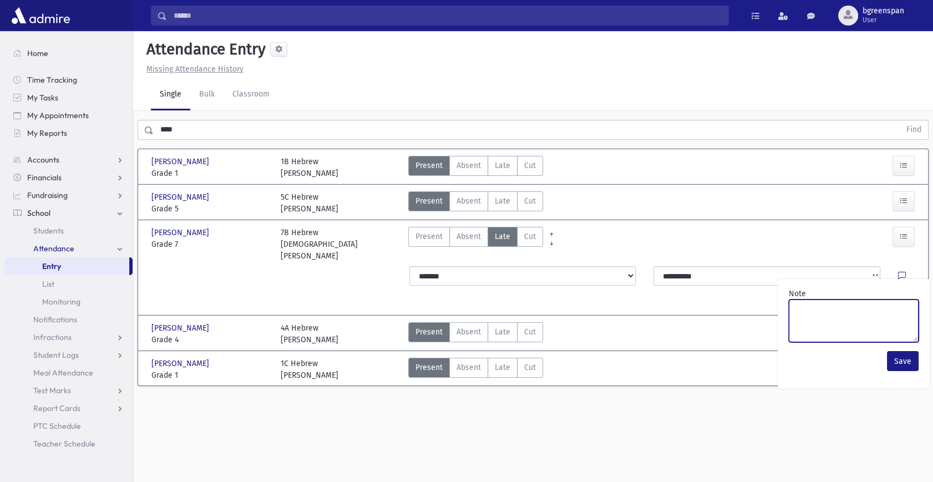
click at [854, 306] on textarea "Note" at bounding box center [854, 320] width 130 height 43
type textarea "**********"
click at [894, 360] on button "Save" at bounding box center [903, 361] width 32 height 20
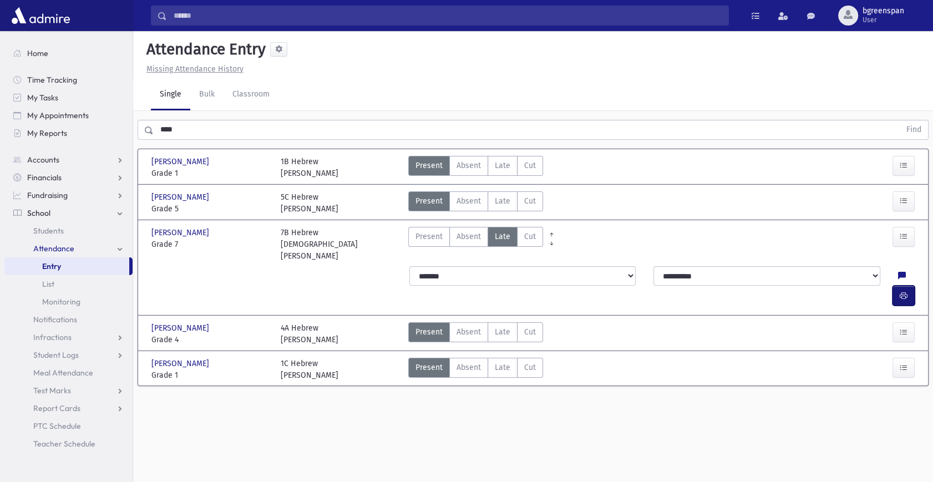
click at [900, 291] on icon "button" at bounding box center [904, 295] width 8 height 9
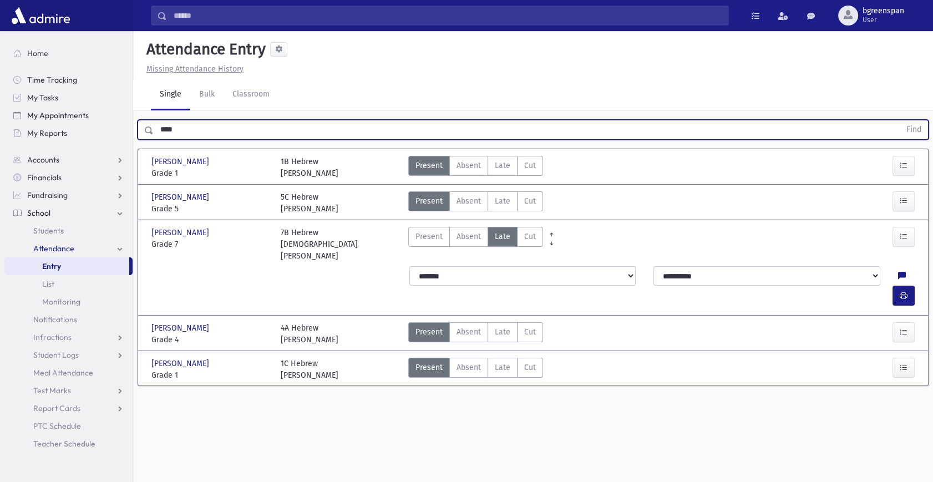
drag, startPoint x: 95, startPoint y: 119, endPoint x: 64, endPoint y: 114, distance: 32.1
click at [66, 114] on div "Search Results All Accounts" at bounding box center [466, 253] width 933 height 507
type input "*****"
click at [900, 120] on button "Find" at bounding box center [914, 129] width 28 height 19
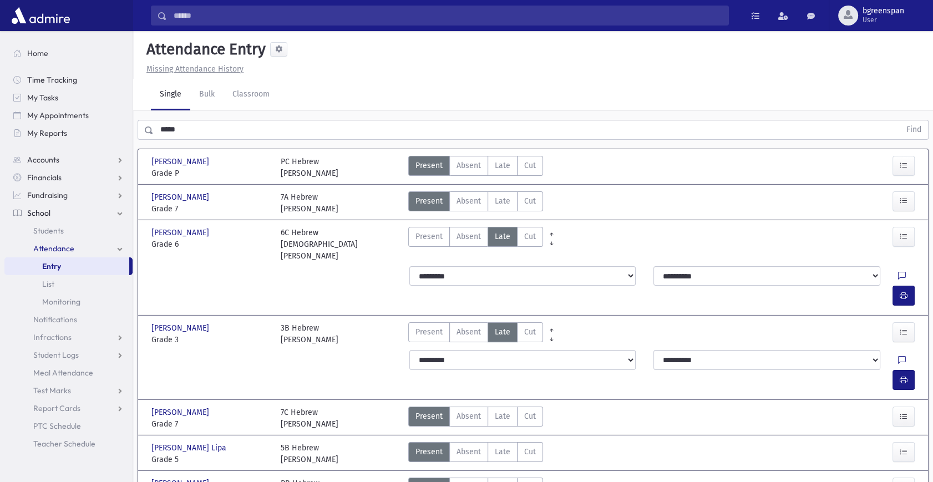
drag, startPoint x: 505, startPoint y: 317, endPoint x: 541, endPoint y: 317, distance: 35.5
click at [504, 410] on span "Late" at bounding box center [503, 416] width 16 height 12
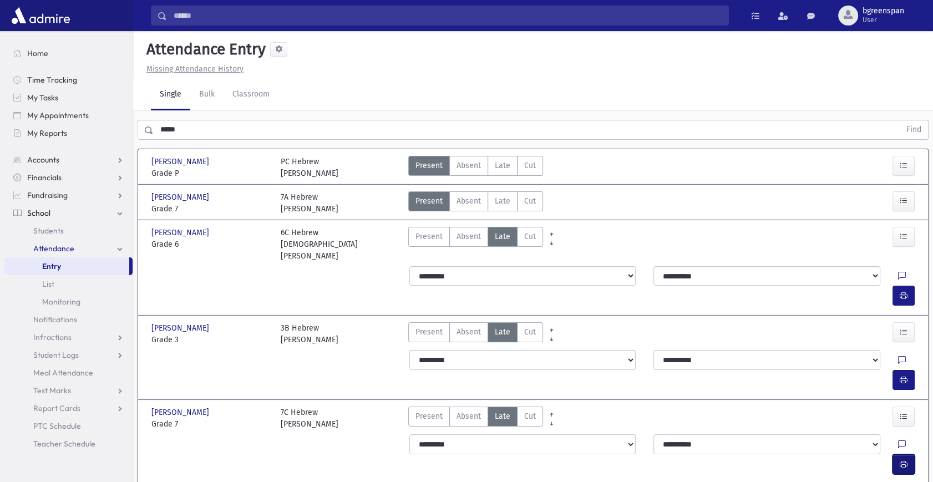
click at [900, 460] on icon "button" at bounding box center [904, 464] width 8 height 9
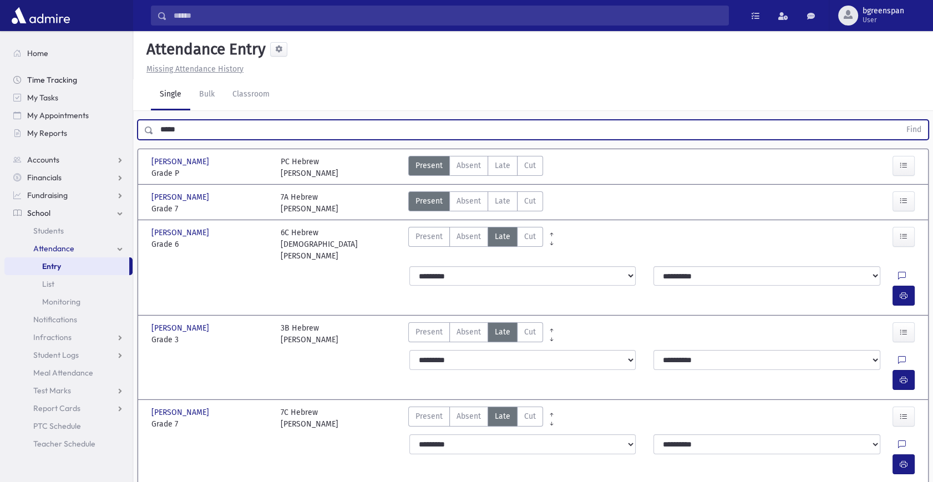
drag, startPoint x: 212, startPoint y: 78, endPoint x: 123, endPoint y: 83, distance: 89.4
click at [123, 83] on div "Search Results All Accounts" at bounding box center [466, 352] width 933 height 704
